Goal: Navigation & Orientation: Find specific page/section

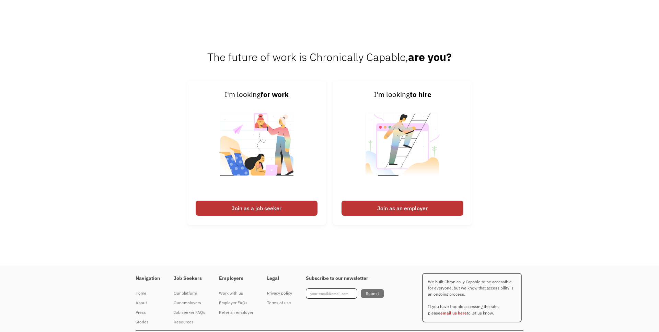
scroll to position [1071, 0]
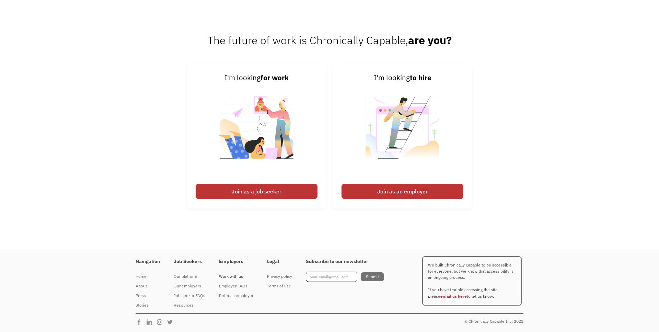
click at [223, 275] on div "Work with us" at bounding box center [236, 277] width 34 height 8
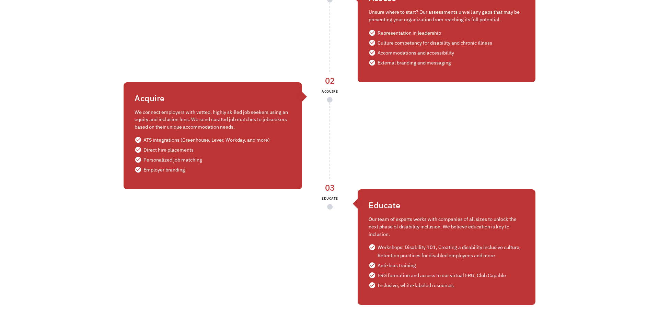
scroll to position [1463, 0]
